Goal: Information Seeking & Learning: Learn about a topic

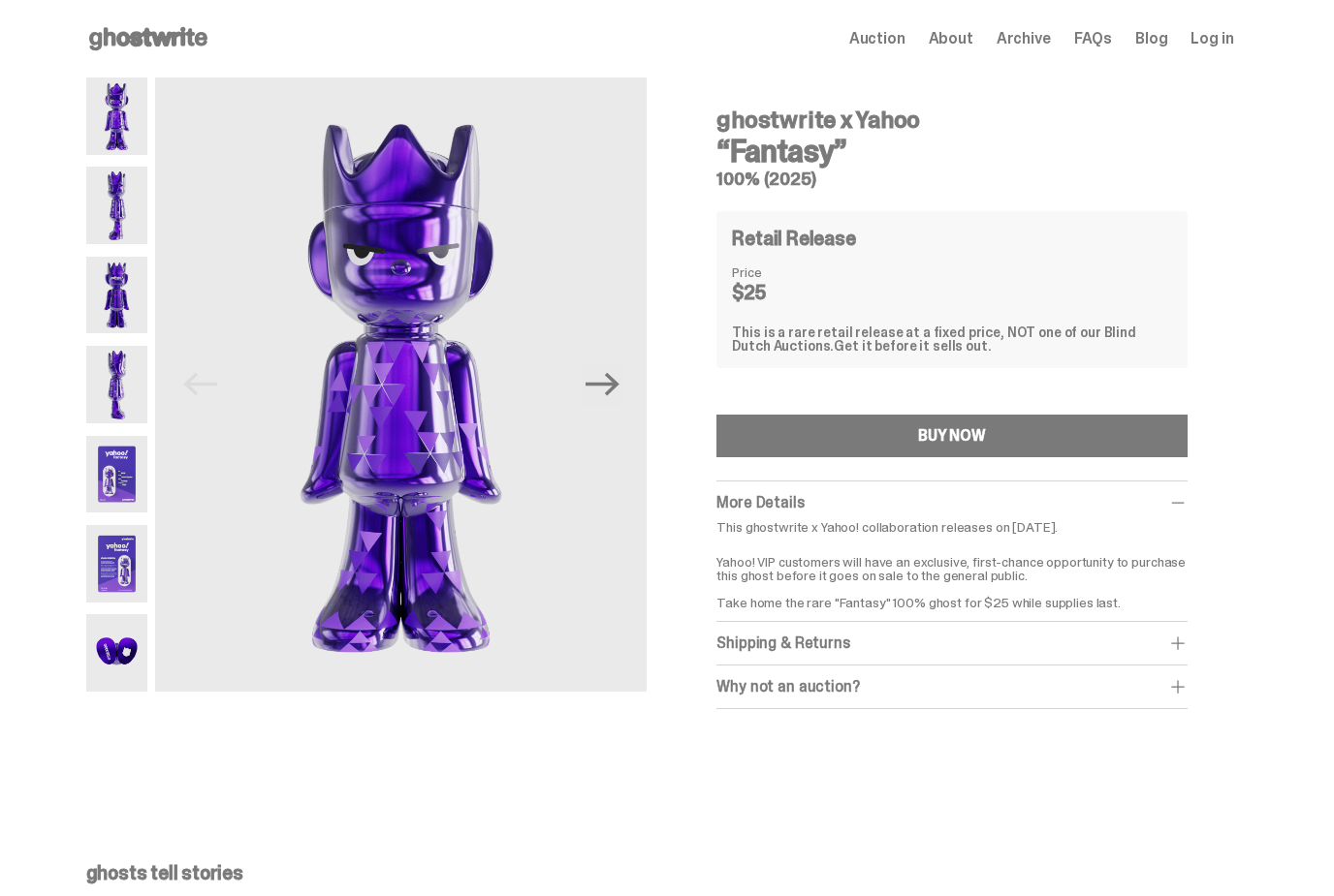
click at [601, 398] on icon "Next" at bounding box center [602, 384] width 34 height 34
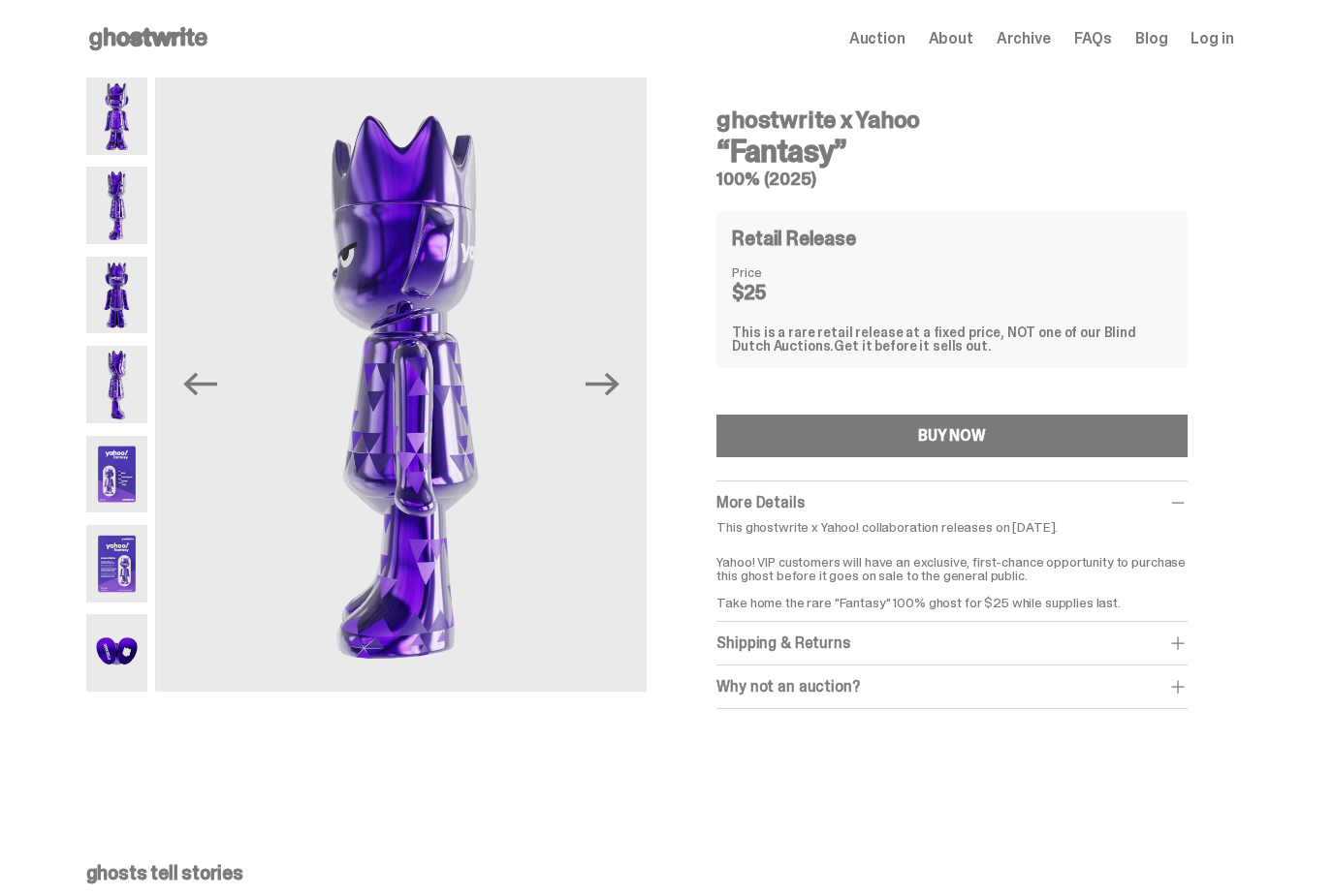
click at [599, 383] on icon "Next" at bounding box center [602, 384] width 34 height 23
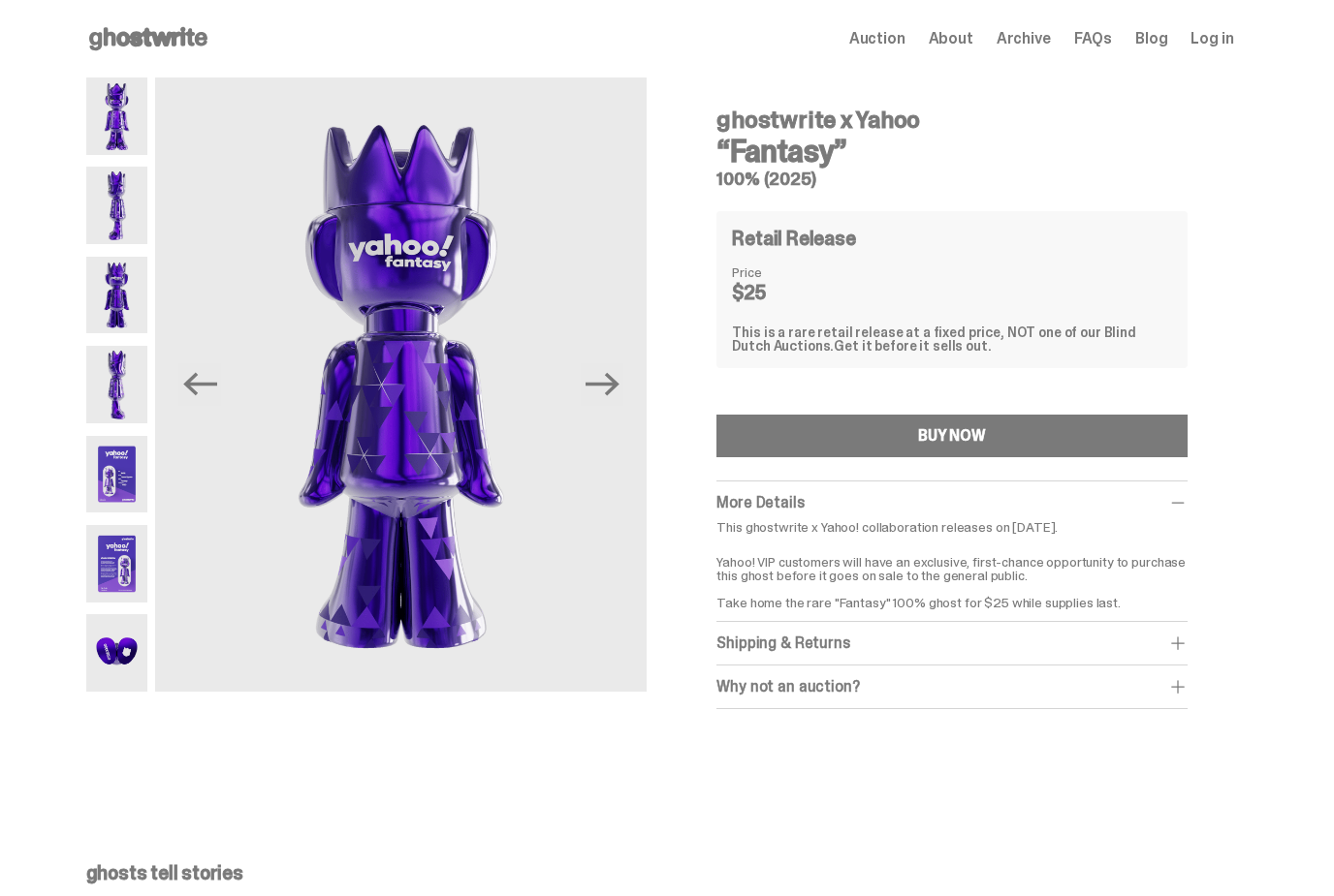
click at [603, 395] on icon "Next" at bounding box center [602, 384] width 34 height 34
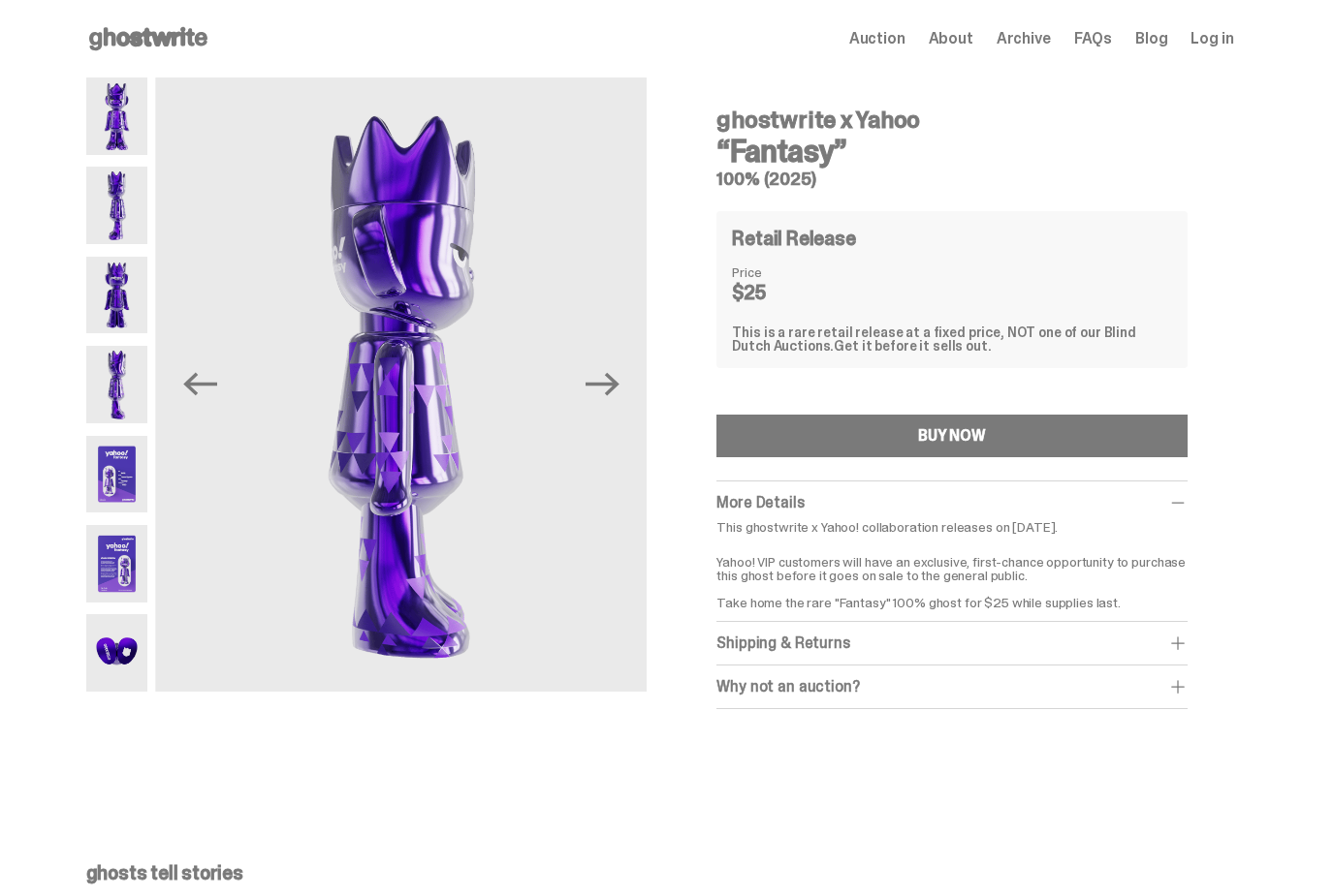
click at [601, 390] on icon "Next" at bounding box center [602, 384] width 34 height 34
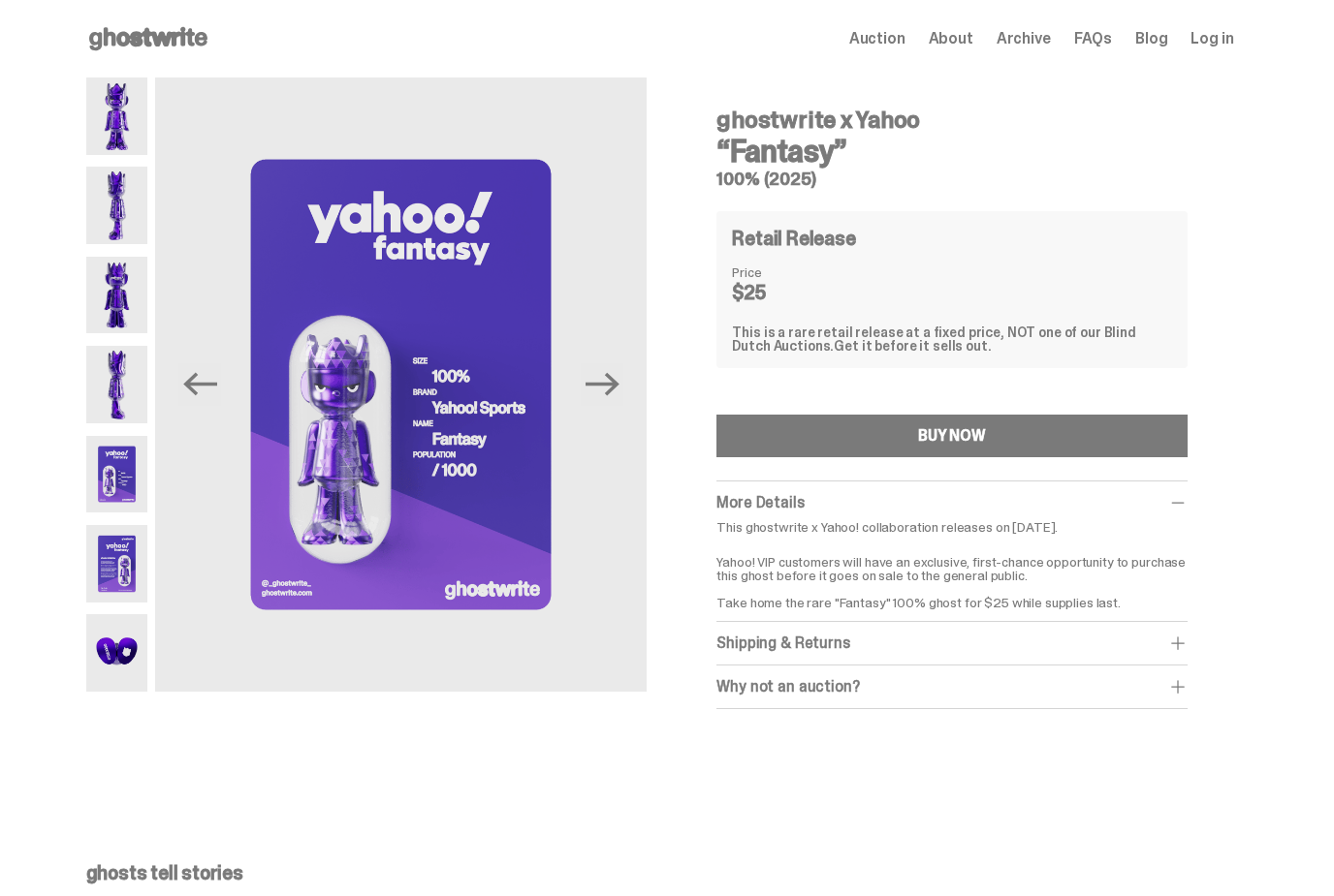
click at [619, 390] on icon "Next" at bounding box center [602, 384] width 34 height 34
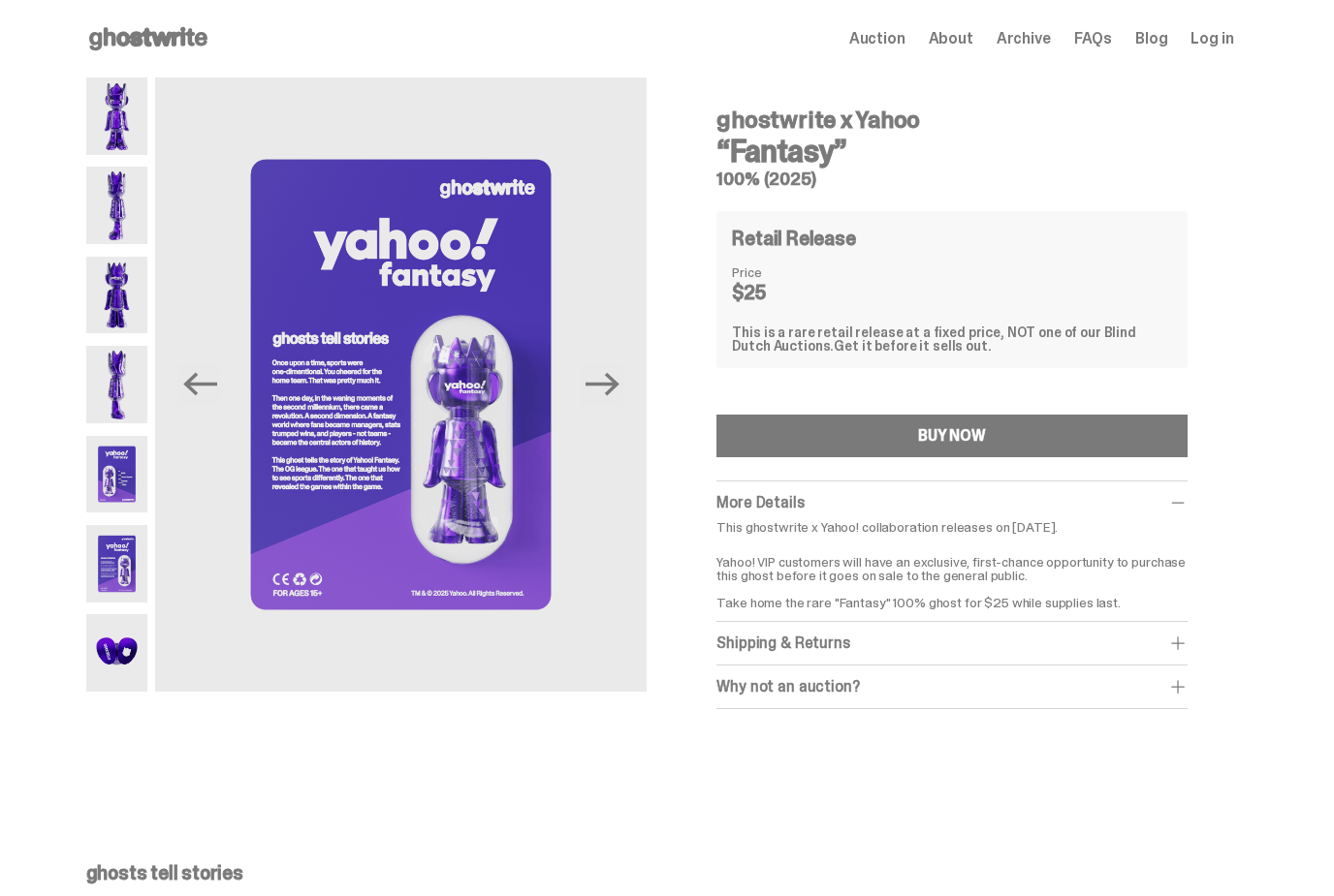
click at [619, 380] on icon "Next" at bounding box center [602, 384] width 34 height 34
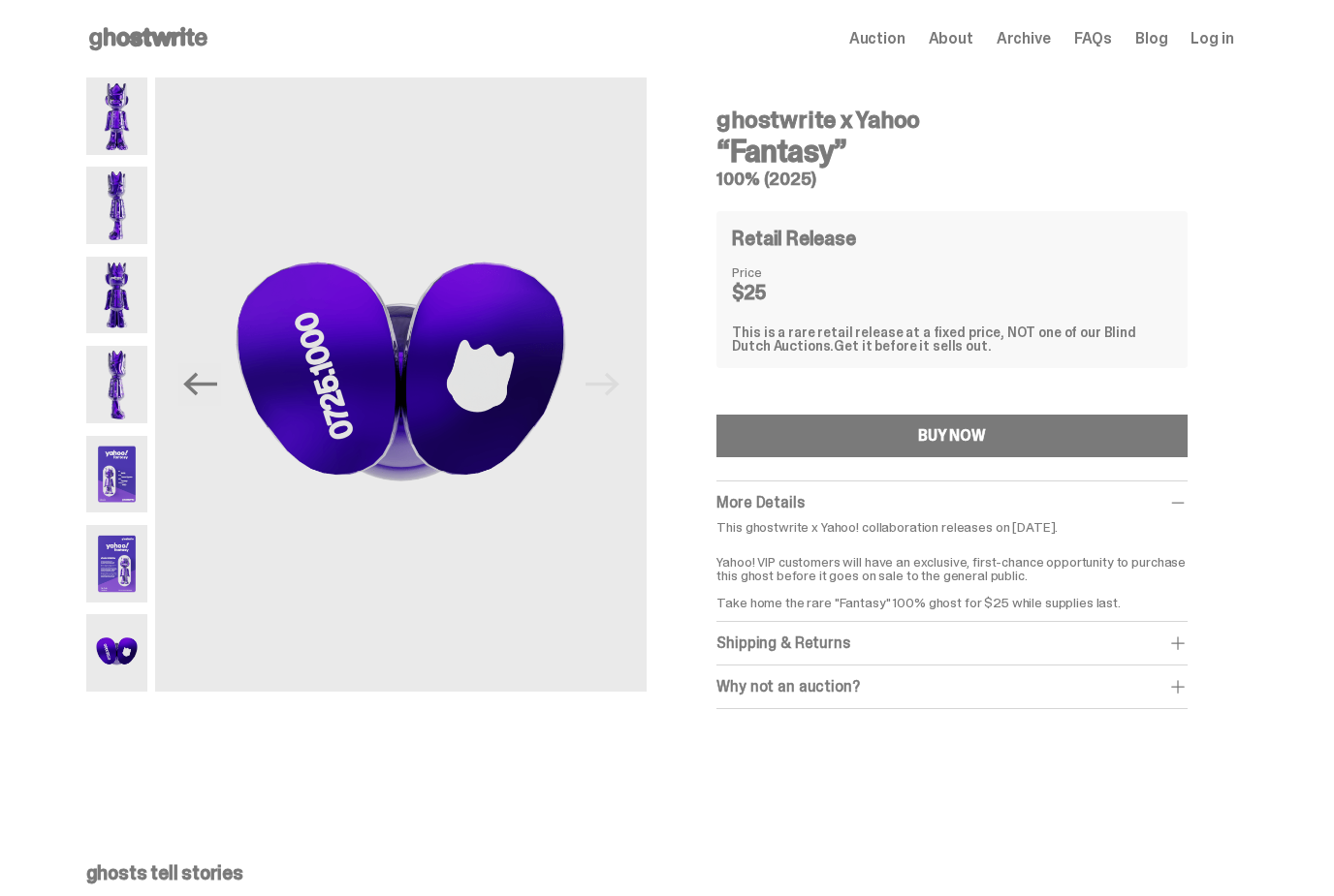
click at [620, 406] on img at bounding box center [400, 384] width 491 height 614
